Goal: Task Accomplishment & Management: Manage account settings

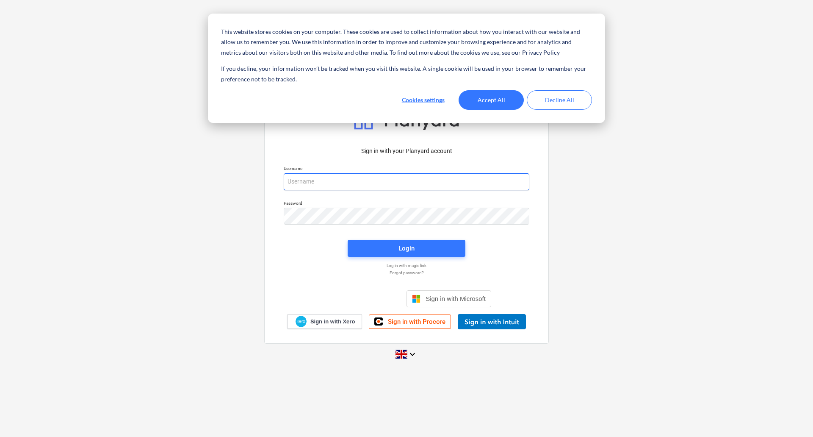
click at [364, 178] on input "email" at bounding box center [407, 181] width 246 height 17
click at [496, 100] on button "Accept All" at bounding box center [491, 99] width 65 height 19
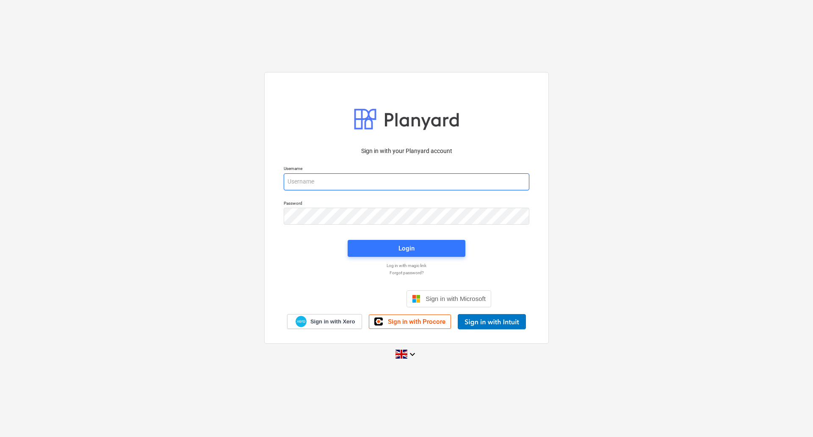
click at [300, 183] on input "email" at bounding box center [407, 181] width 246 height 17
type input "[PERSON_NAME][EMAIL_ADDRESS][DOMAIN_NAME]"
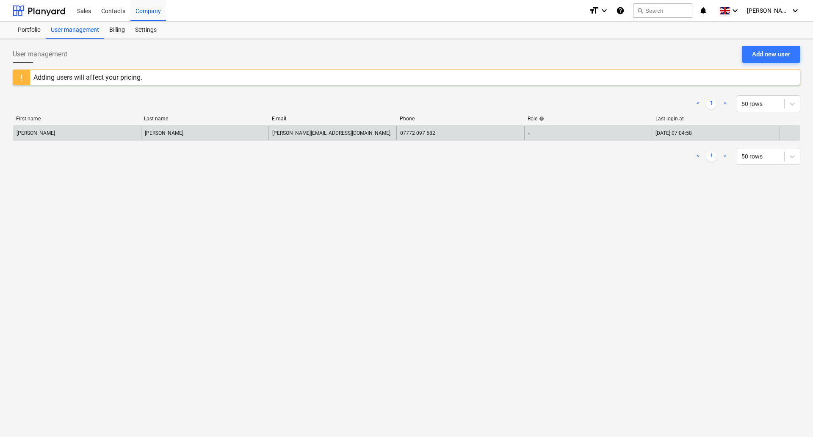
click at [44, 136] on div "[PERSON_NAME]" at bounding box center [77, 133] width 128 height 14
click at [85, 136] on div "[PERSON_NAME]" at bounding box center [77, 133] width 128 height 14
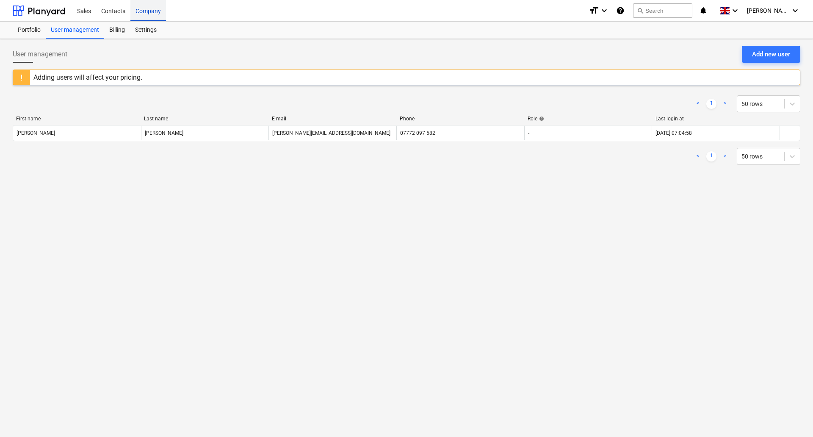
click at [141, 9] on div "Company" at bounding box center [148, 11] width 36 height 22
click at [148, 33] on div "Settings" at bounding box center [146, 30] width 32 height 17
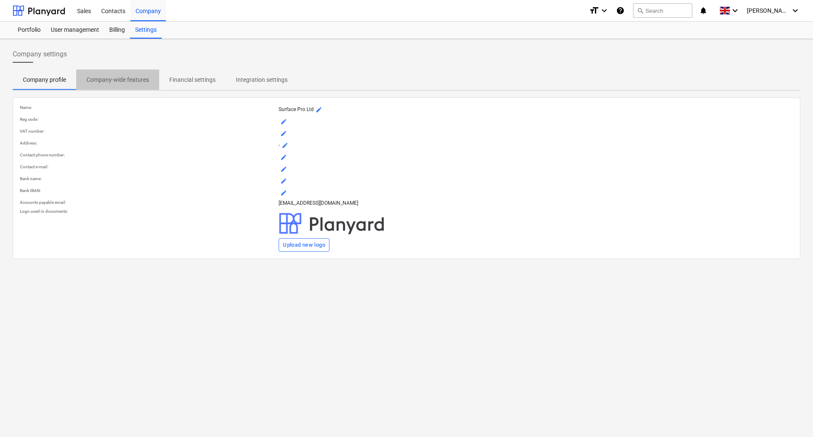
click at [127, 77] on p "Company-wide features" at bounding box center [117, 79] width 63 height 9
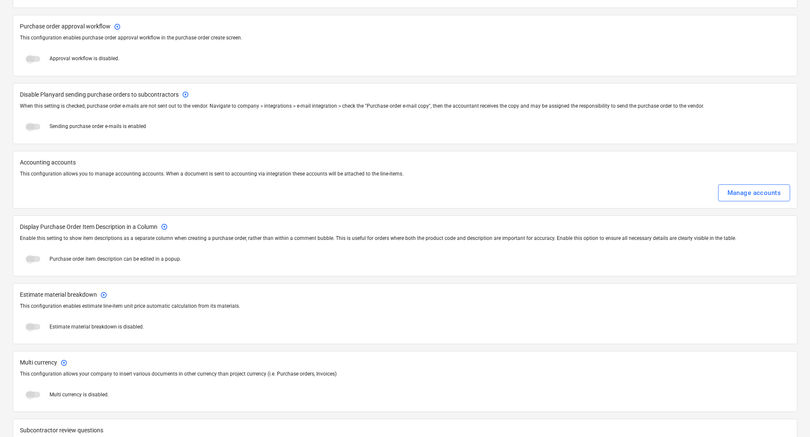
scroll to position [974, 0]
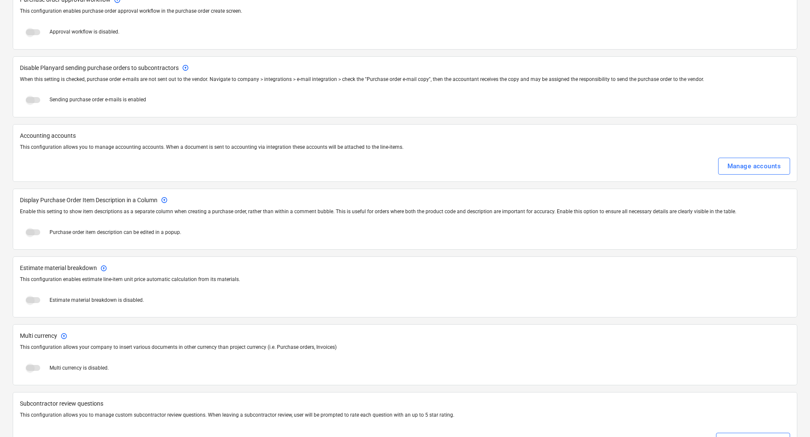
click at [32, 302] on span at bounding box center [33, 300] width 14 height 6
click at [32, 300] on span at bounding box center [33, 300] width 14 height 6
click at [30, 299] on span at bounding box center [33, 300] width 14 height 6
click at [26, 300] on span at bounding box center [33, 300] width 14 height 6
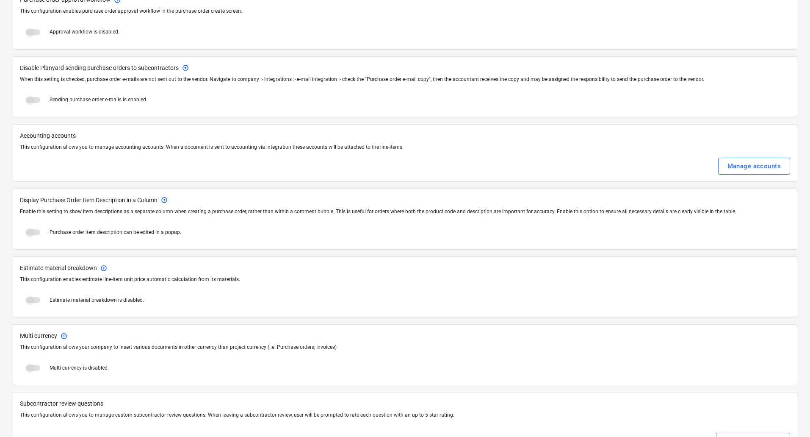
click at [26, 300] on span at bounding box center [33, 300] width 14 height 6
click at [29, 299] on span at bounding box center [33, 300] width 14 height 6
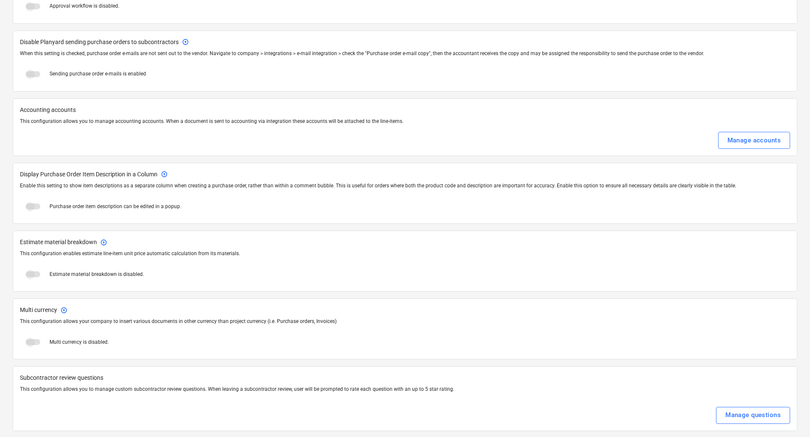
scroll to position [1008, 0]
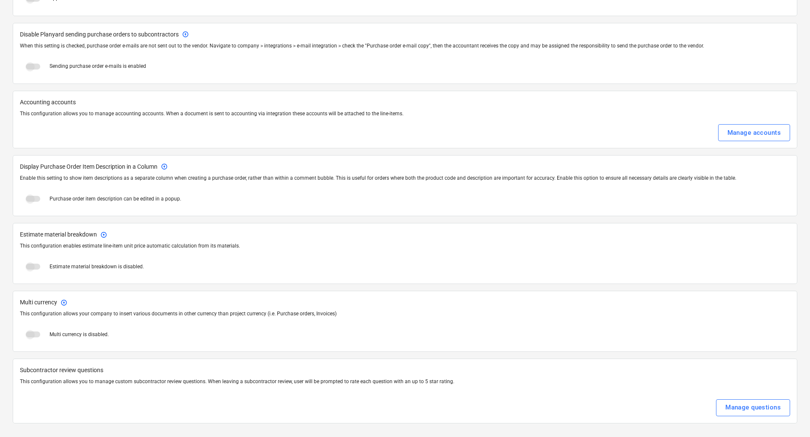
click at [32, 265] on span at bounding box center [33, 267] width 14 height 6
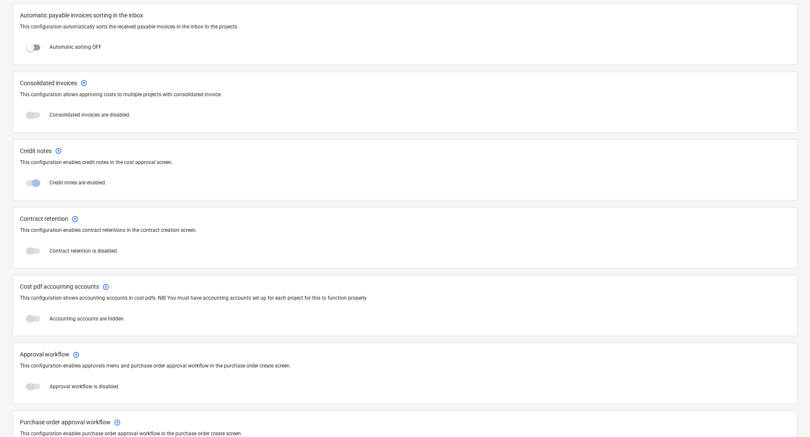
scroll to position [542, 0]
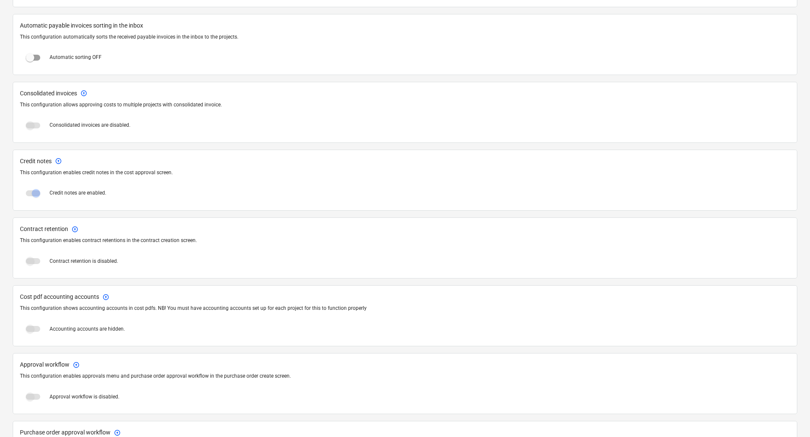
click at [34, 192] on span at bounding box center [33, 193] width 14 height 6
click at [29, 192] on span at bounding box center [33, 193] width 14 height 6
drag, startPoint x: 35, startPoint y: 193, endPoint x: 3, endPoint y: 193, distance: 31.8
click at [3, 193] on div "Company settings Company profile Company-wide features Financial settings Integ…" at bounding box center [405, 200] width 810 height 1406
drag, startPoint x: 39, startPoint y: 194, endPoint x: 3, endPoint y: 194, distance: 36.0
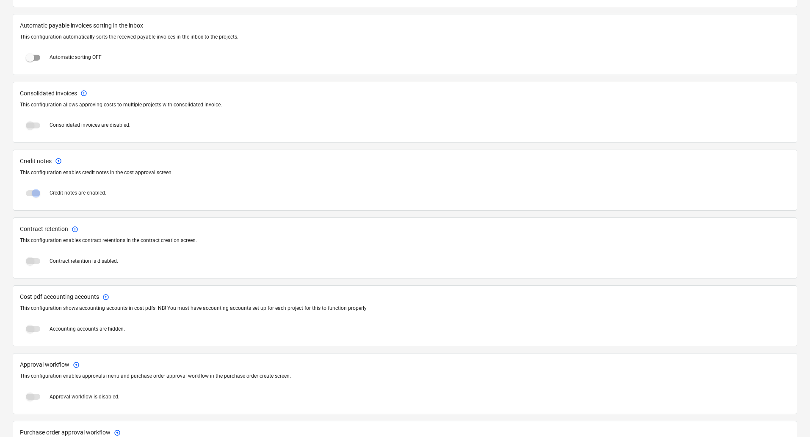
click at [3, 194] on div "Company settings Company profile Company-wide features Financial settings Integ…" at bounding box center [405, 200] width 810 height 1406
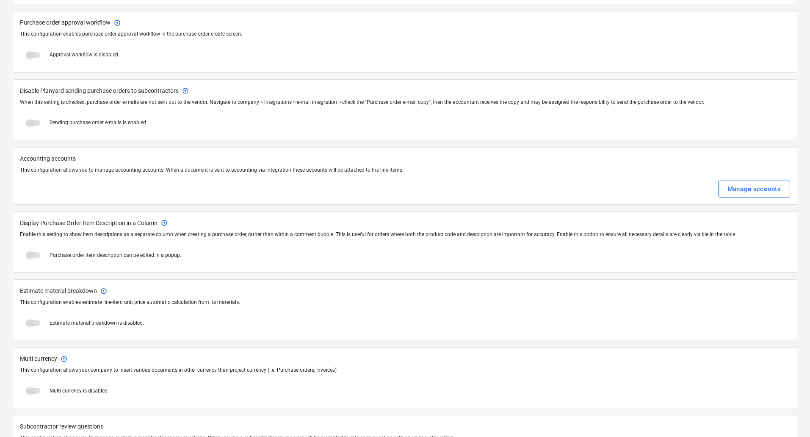
scroll to position [1008, 0]
